Goal: Entertainment & Leisure: Consume media (video, audio)

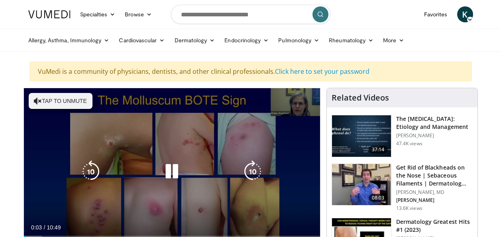
click at [41, 101] on button "Tap to unmute" at bounding box center [61, 101] width 64 height 16
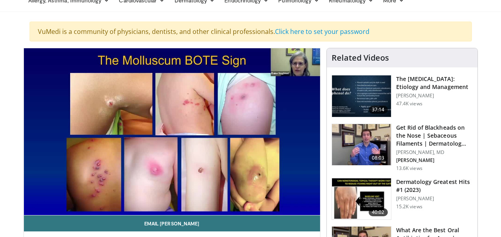
scroll to position [37, 0]
